Goal: Feedback & Contribution: Contribute content

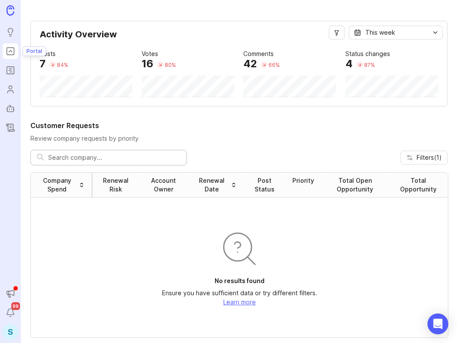
click at [9, 49] on icon "Portal" at bounding box center [11, 51] width 10 height 10
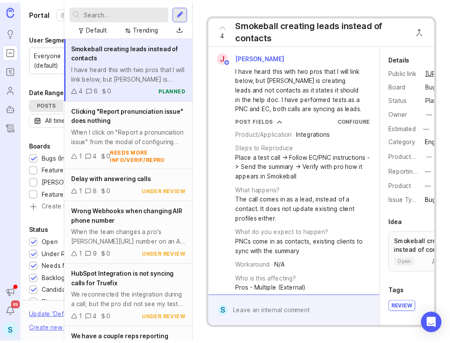
scroll to position [0, 53]
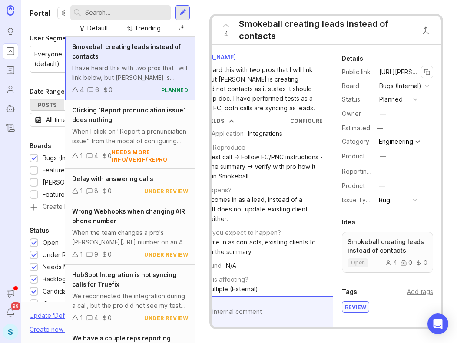
click at [397, 72] on link "[URL][PERSON_NAME]" at bounding box center [399, 71] width 44 height 11
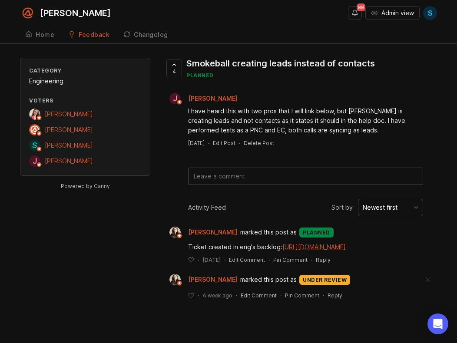
click at [81, 38] on div "Feedback" at bounding box center [94, 35] width 31 height 6
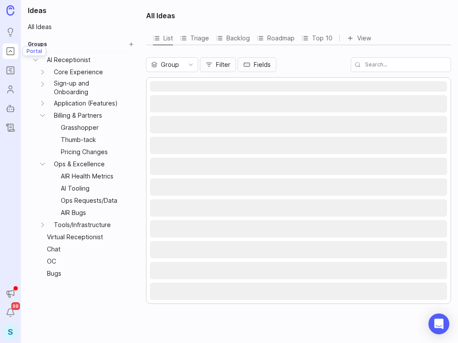
click at [9, 55] on rect "Portal" at bounding box center [10, 51] width 7 height 7
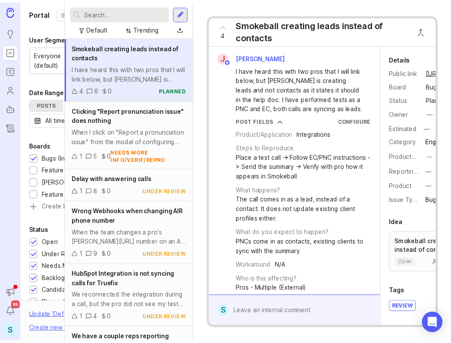
scroll to position [0, 52]
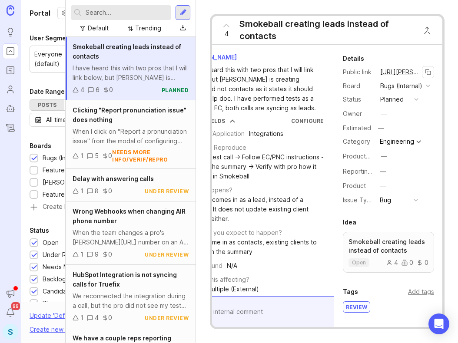
click at [399, 70] on link "[URL][PERSON_NAME]" at bounding box center [399, 71] width 44 height 11
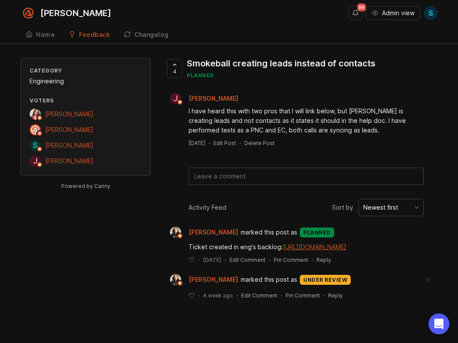
click at [75, 36] on link "Feedback" at bounding box center [89, 35] width 52 height 18
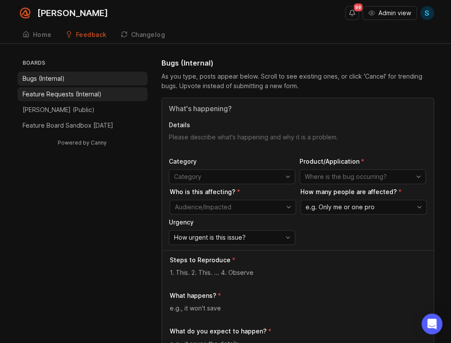
click at [51, 90] on p "Feature Requests (Internal)" at bounding box center [62, 94] width 79 height 9
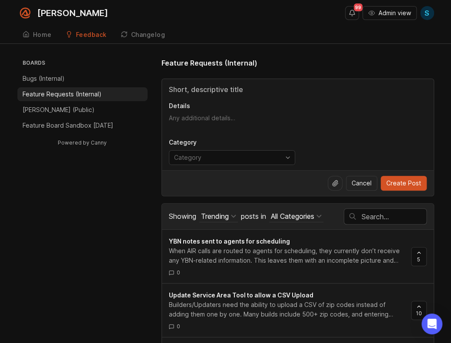
click at [203, 120] on textarea "Details" at bounding box center [298, 122] width 258 height 17
paste textarea "Currently, when a [PERSON_NAME] says a name immediately after the greeting (e.g…"
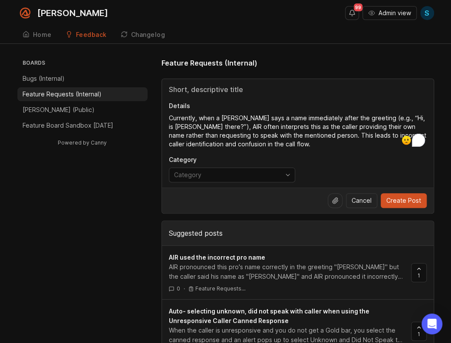
type textarea "Currently, when a [PERSON_NAME] says a name immediately after the greeting (e.g…"
click at [232, 89] on input "Title" at bounding box center [298, 89] width 258 height 10
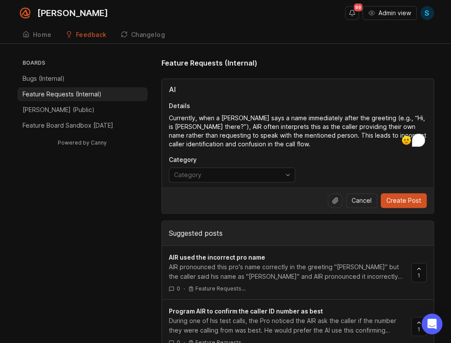
type input "A"
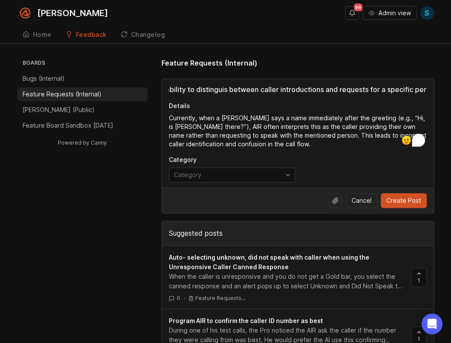
scroll to position [0, 63]
click at [215, 86] on input "Improve AIR's ability to distinguis between caller introductions and requests f…" at bounding box center [298, 89] width 258 height 10
type input "Improve AIR's ability to distinguish between caller introductions and requests …"
click at [258, 104] on p "Details" at bounding box center [298, 106] width 258 height 9
click at [258, 114] on textarea "Currently, when a [PERSON_NAME] says a name immediately after the greeting (e.g…" at bounding box center [298, 131] width 258 height 35
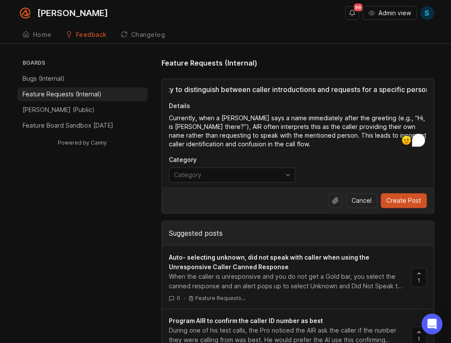
scroll to position [0, 0]
click at [392, 118] on textarea "Currently, when a [PERSON_NAME] says a name immediately after the greeting (e.g…" at bounding box center [298, 131] width 258 height 35
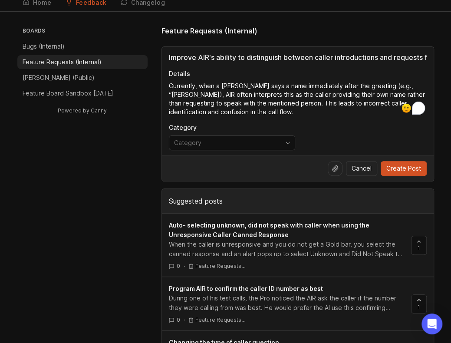
scroll to position [43, 0]
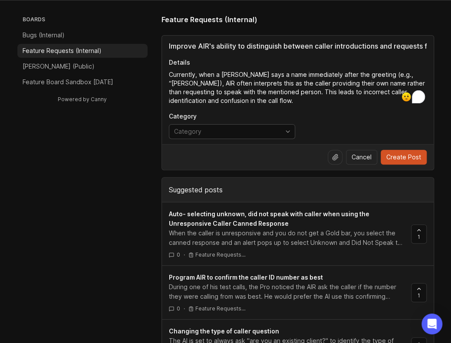
type textarea "Currently, when a [PERSON_NAME] says a name immediately after the greeting (e.g…"
click at [284, 127] on span "toggle menu" at bounding box center [288, 132] width 14 height 10
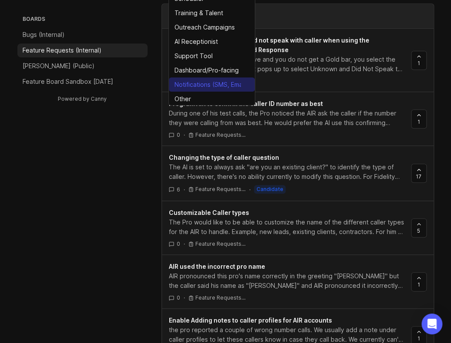
scroll to position [0, 0]
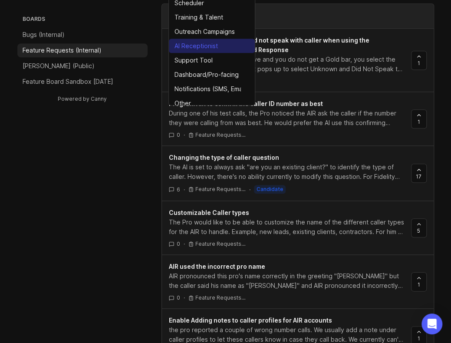
click at [204, 43] on div "AI Receptionist" at bounding box center [196, 46] width 43 height 10
type input "AI Receptionist"
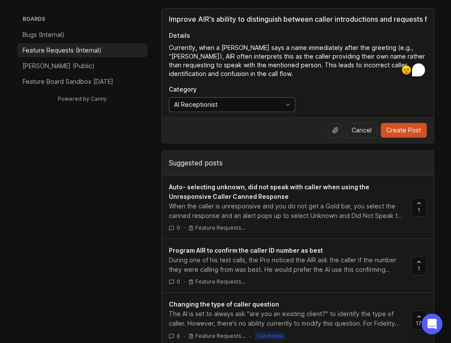
scroll to position [87, 0]
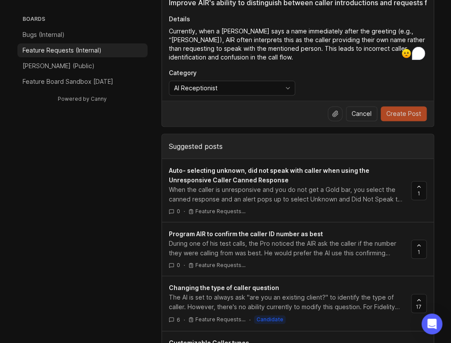
click at [399, 112] on span "Create Post" at bounding box center [404, 113] width 35 height 9
